Goal: Information Seeking & Learning: Learn about a topic

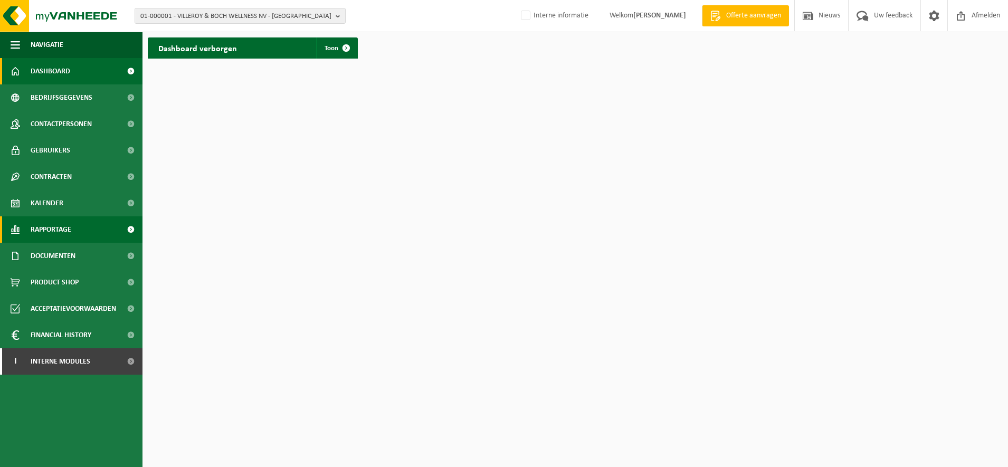
click at [64, 229] on span "Rapportage" at bounding box center [51, 229] width 41 height 26
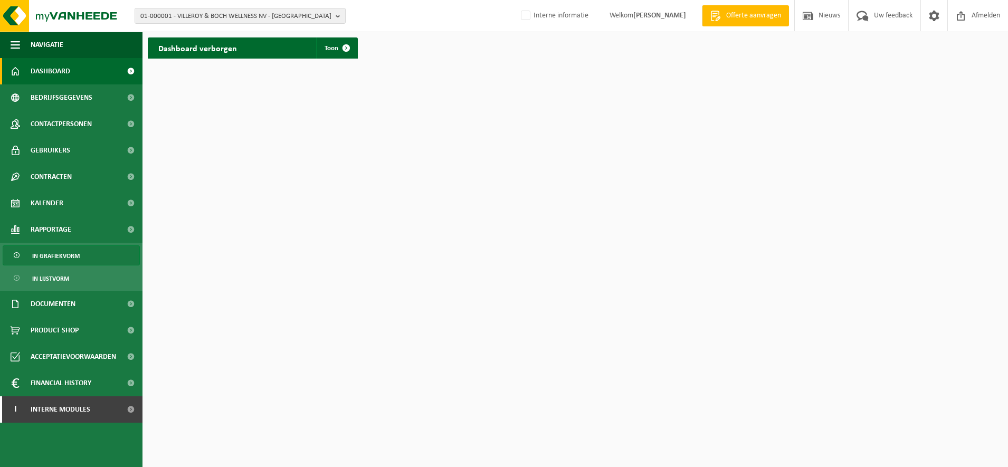
click at [79, 260] on span "In grafiekvorm" at bounding box center [55, 256] width 47 height 20
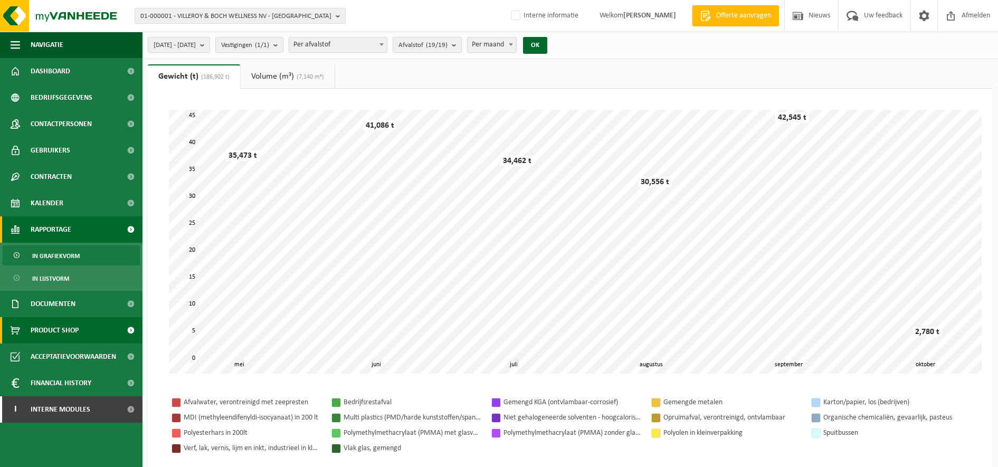
click at [60, 334] on span "Product Shop" at bounding box center [55, 330] width 48 height 26
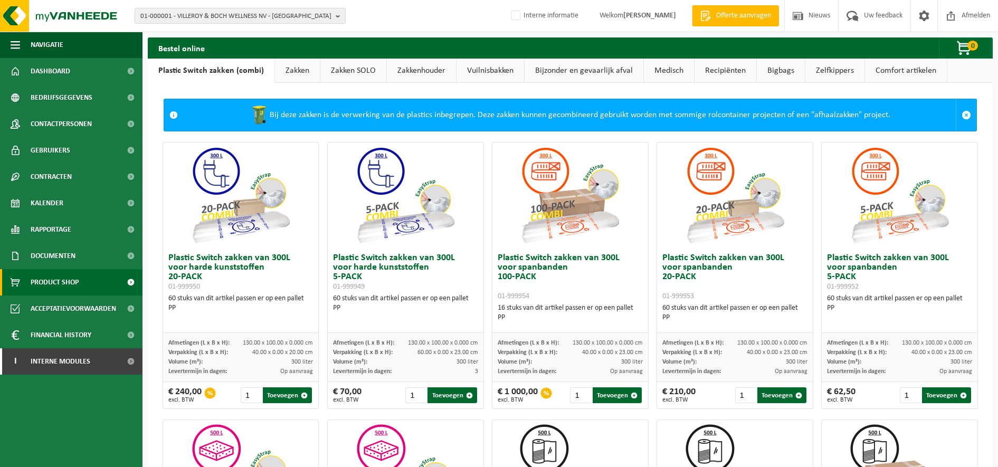
click at [359, 77] on link "Zakken SOLO" at bounding box center [353, 71] width 66 height 24
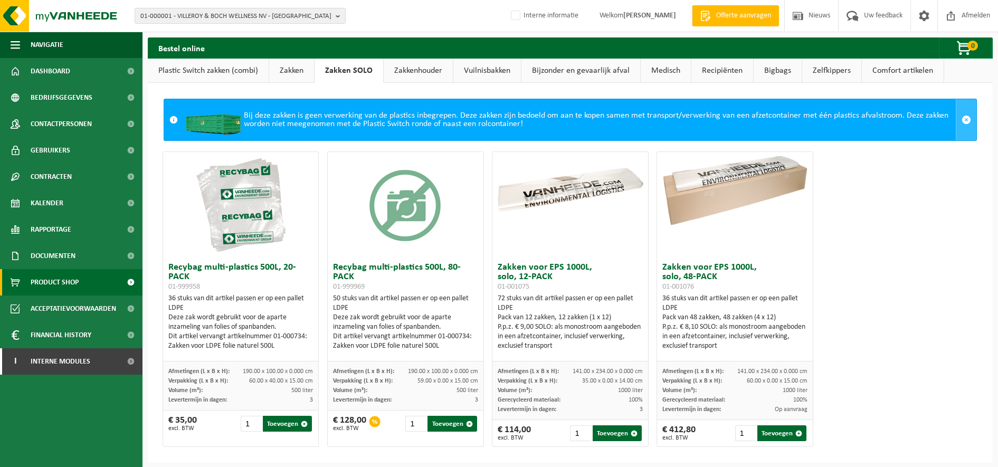
click at [962, 118] on span at bounding box center [966, 119] width 9 height 9
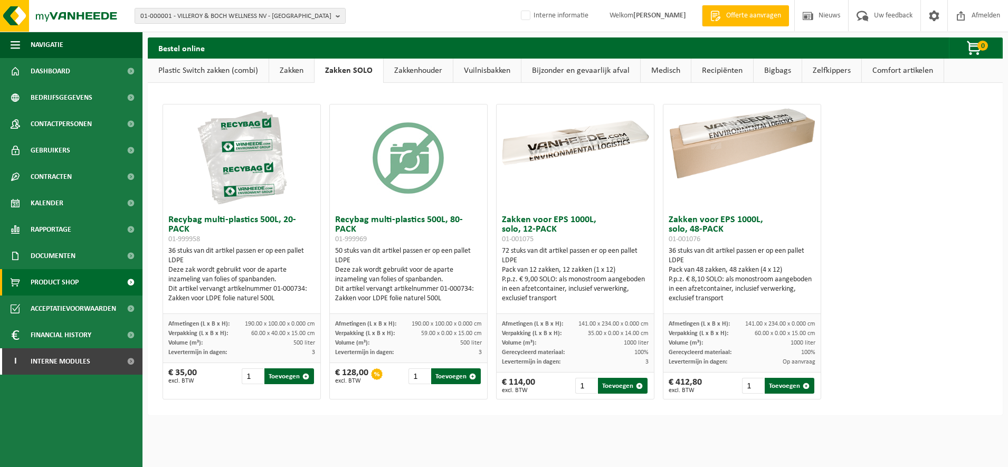
click at [405, 247] on div "50 stuks van dit artikel passen er op een pallet LDPE Deze zak wordt gebruikt v…" at bounding box center [408, 274] width 147 height 57
